Goal: Task Accomplishment & Management: Manage account settings

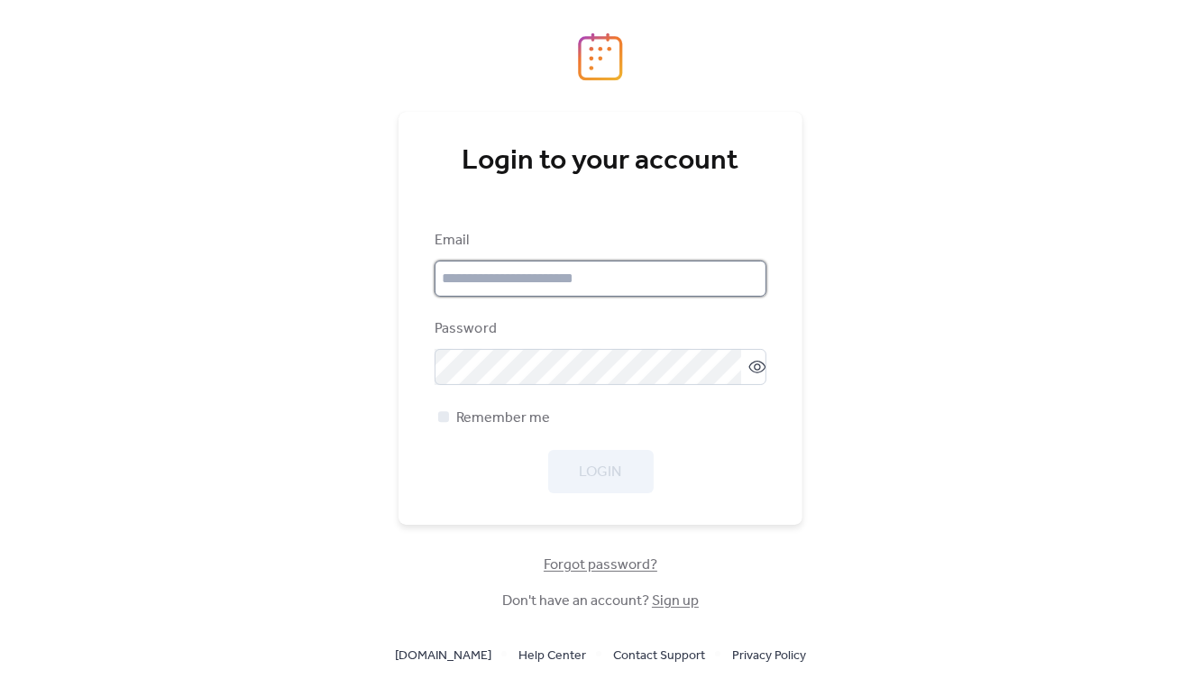
click at [533, 273] on input "email" at bounding box center [601, 279] width 332 height 36
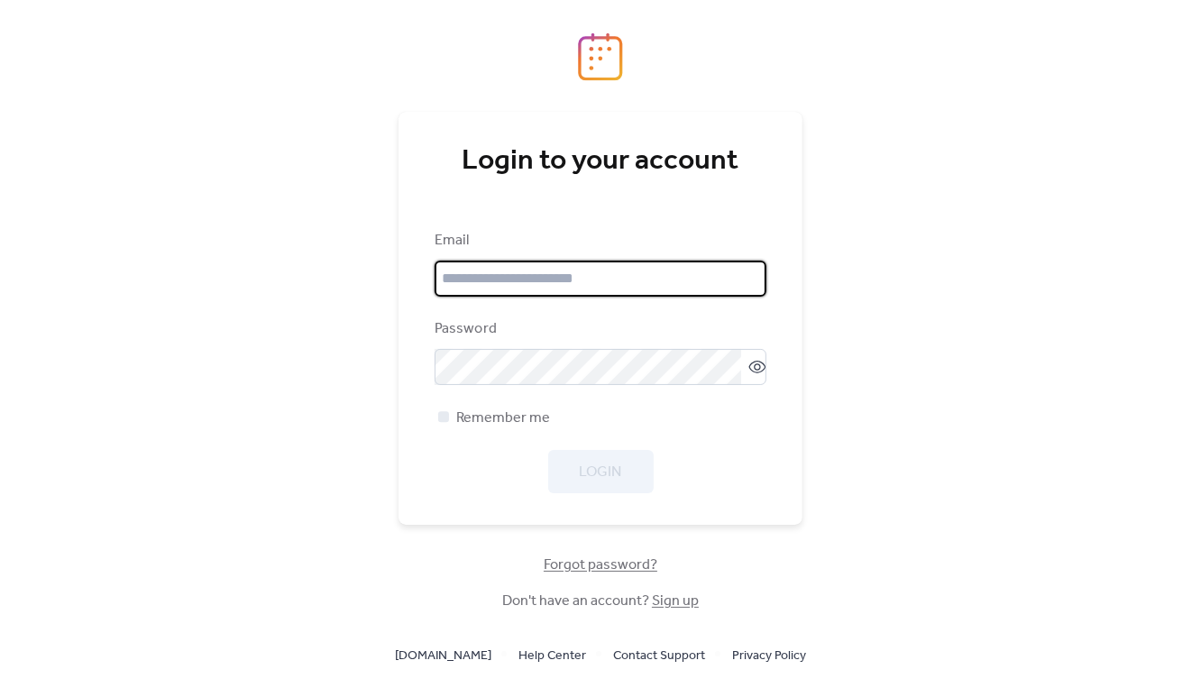
type input "**********"
click at [605, 457] on button "Login" at bounding box center [601, 471] width 106 height 43
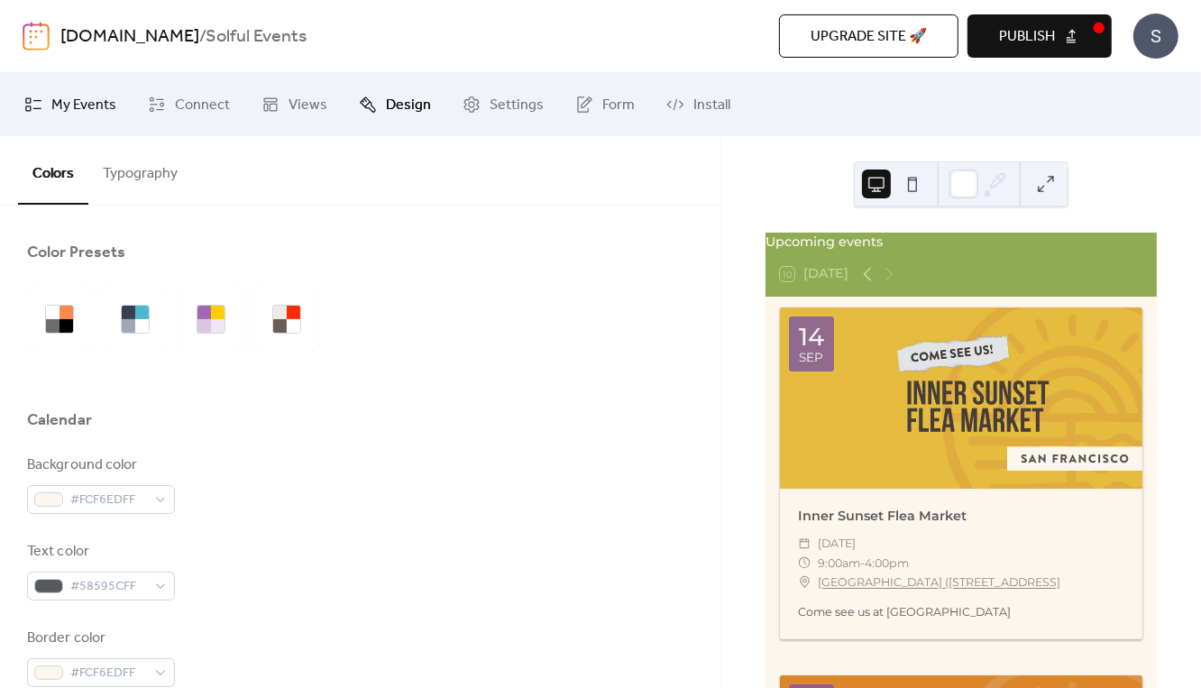
click at [68, 101] on span "My Events" at bounding box center [83, 106] width 65 height 22
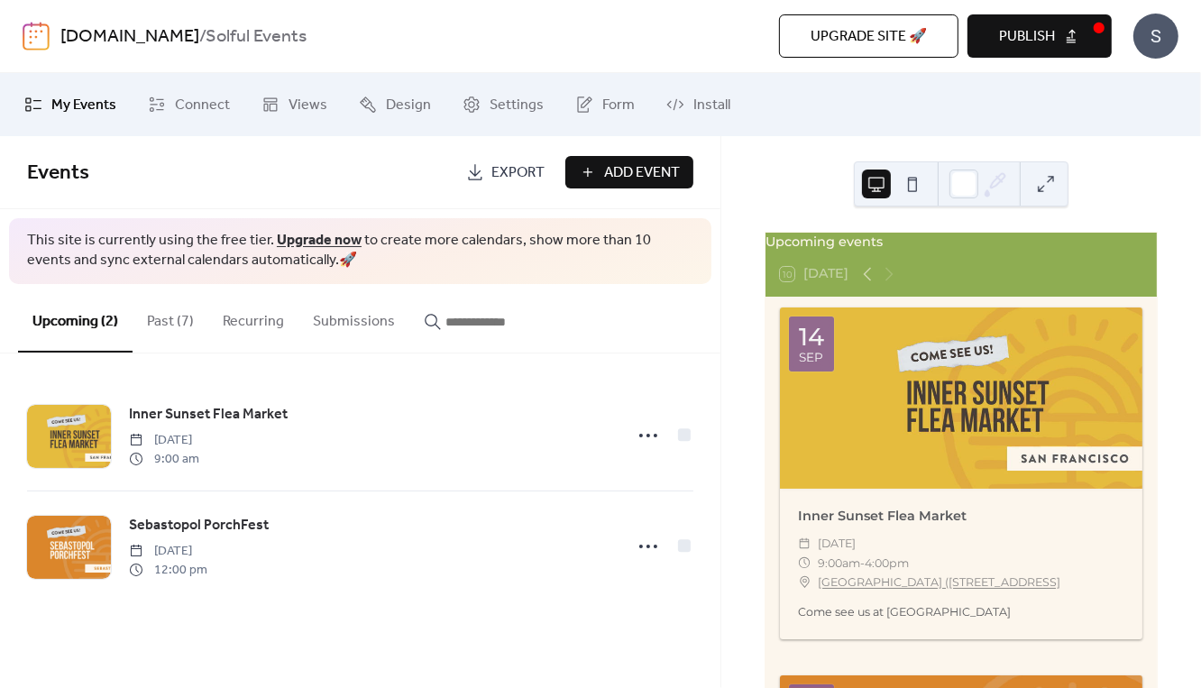
click at [184, 322] on button "Past (7)" at bounding box center [171, 317] width 76 height 67
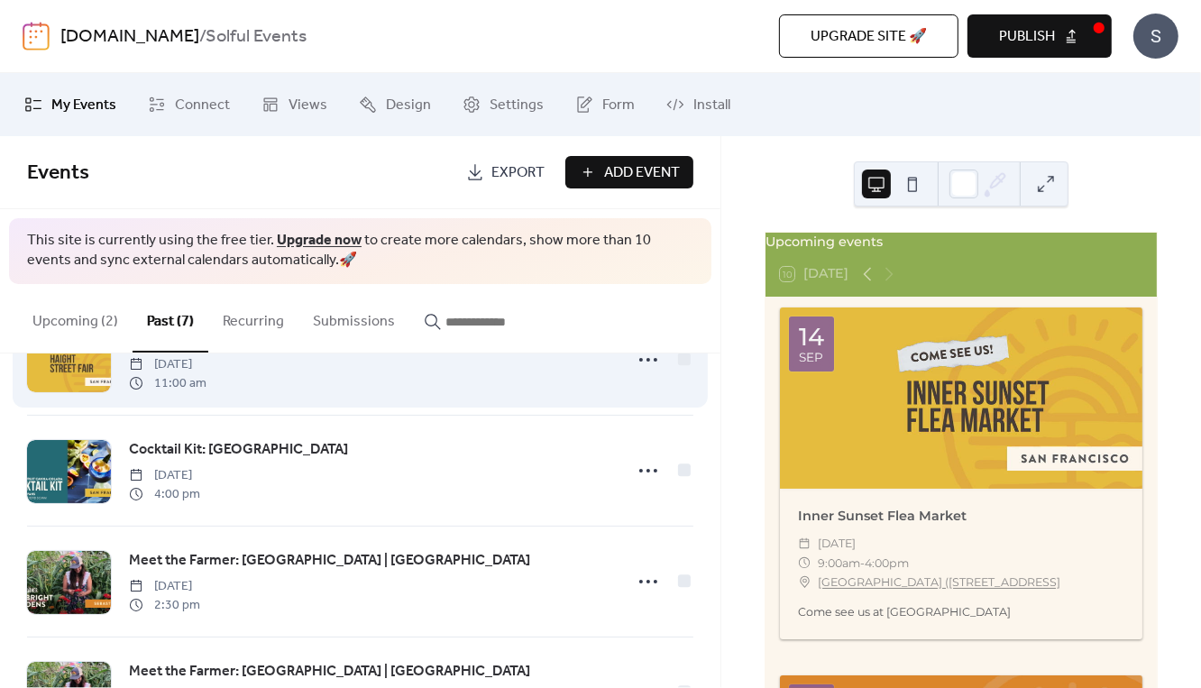
scroll to position [184, 0]
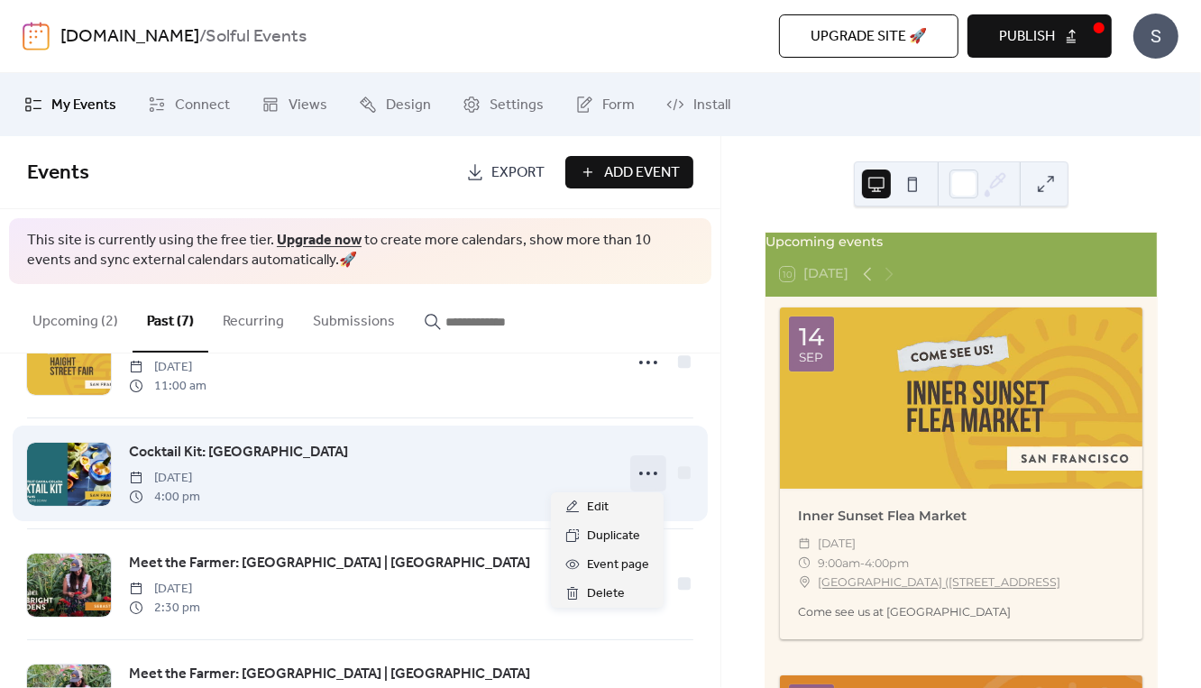
click at [646, 468] on icon at bounding box center [648, 473] width 29 height 29
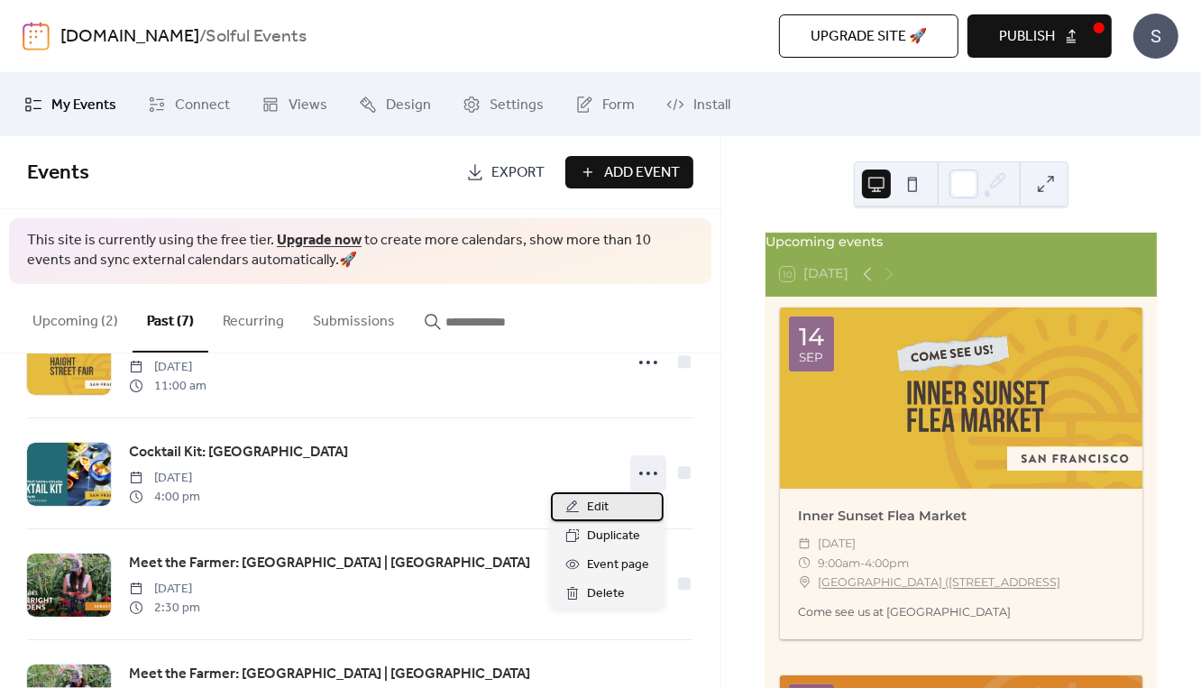
click at [585, 505] on div "Edit" at bounding box center [607, 507] width 113 height 29
